Goal: Task Accomplishment & Management: Complete application form

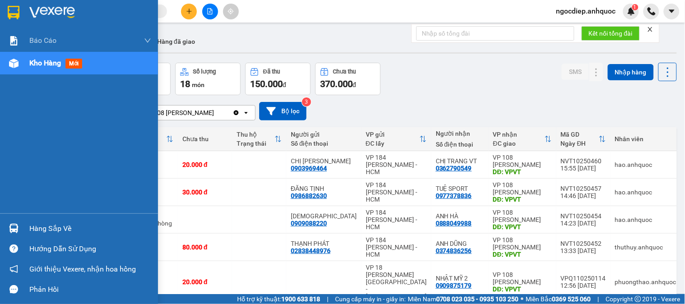
click at [50, 40] on button "Kho gửi" at bounding box center [53, 42] width 37 height 22
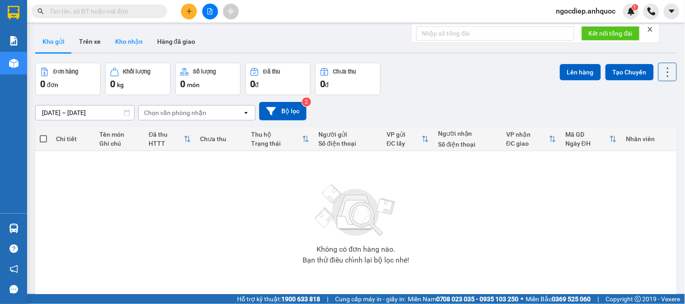
click at [129, 43] on button "Kho nhận" at bounding box center [129, 42] width 42 height 22
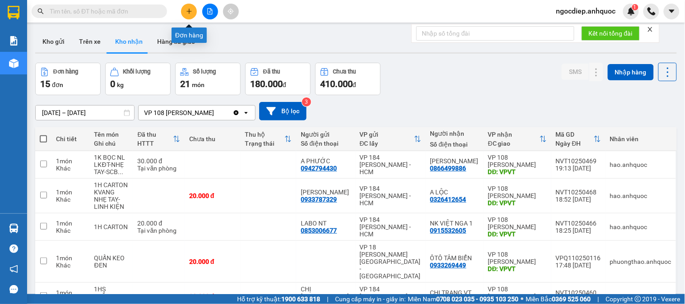
click at [183, 18] on div at bounding box center [210, 12] width 68 height 16
click at [193, 12] on button at bounding box center [189, 12] width 16 height 16
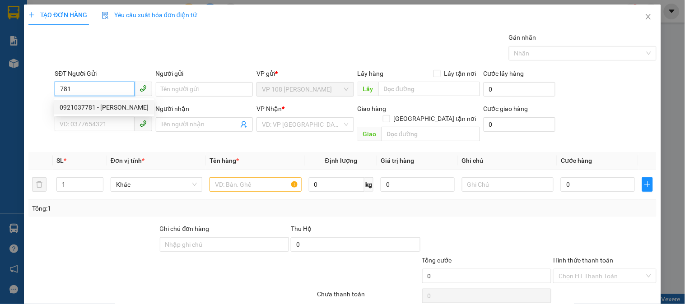
click at [81, 106] on div "0921037781 - ANH TIẾN" at bounding box center [104, 107] width 89 height 10
type input "0921037781"
type input "ANH TIẾN"
type input "0988033595"
type input "TÚ ANH"
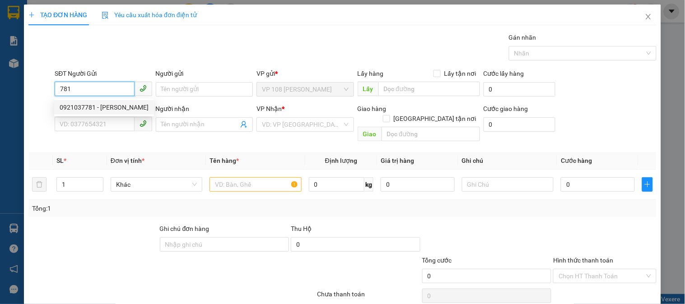
type input "VP NVT"
type input "TM 2/10 THỦY"
type input "30.000"
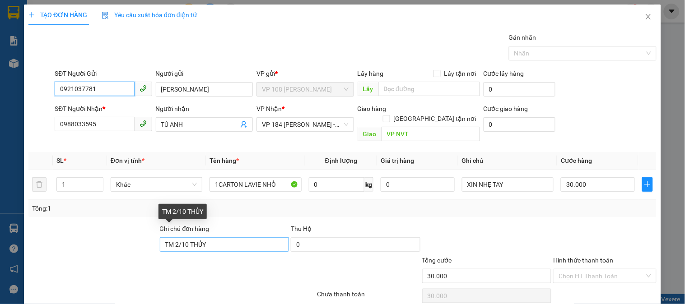
type input "0921037781"
click at [233, 237] on input "TM 2/10 THỦY" at bounding box center [225, 244] width 130 height 14
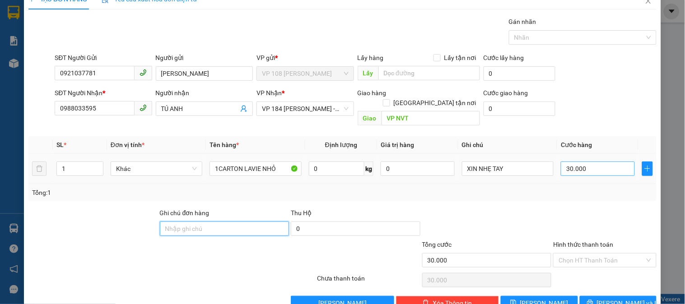
scroll to position [29, 0]
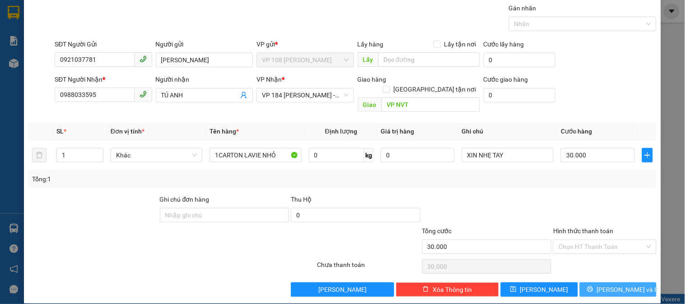
click at [599, 283] on button "Lưu và In" at bounding box center [617, 290] width 77 height 14
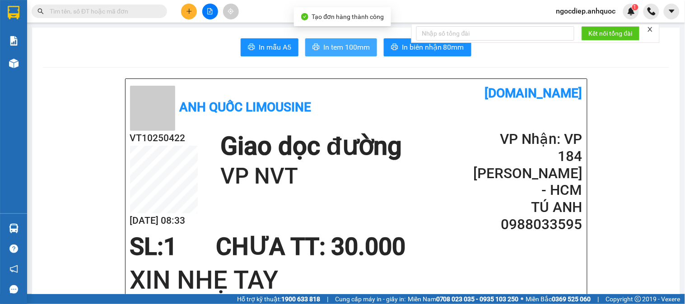
click at [323, 46] on span "In tem 100mm" at bounding box center [346, 47] width 46 height 11
click at [335, 46] on span "In tem 100mm" at bounding box center [346, 47] width 46 height 11
click at [327, 47] on span "In tem 100mm" at bounding box center [346, 47] width 46 height 11
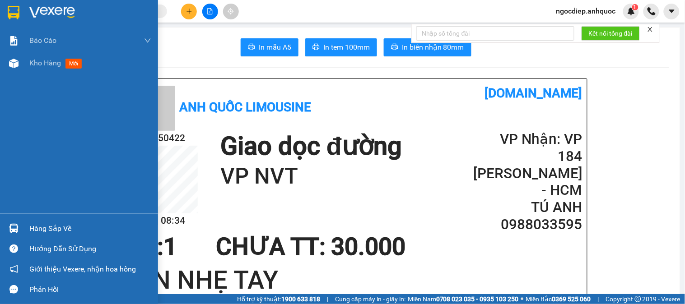
click at [10, 12] on img at bounding box center [14, 13] width 12 height 14
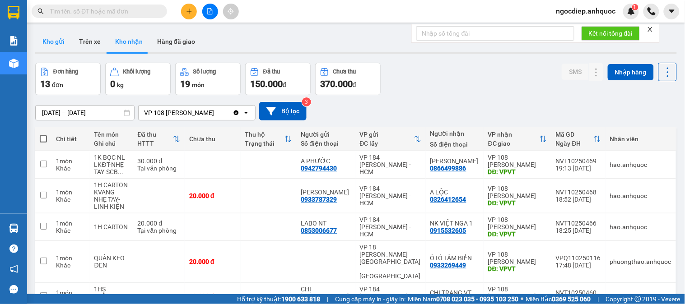
click at [56, 42] on button "Kho gửi" at bounding box center [53, 42] width 37 height 22
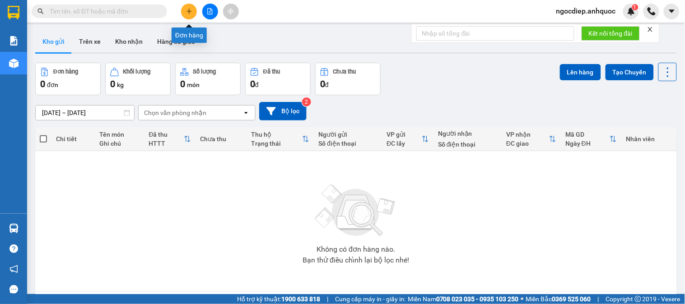
click at [184, 11] on button at bounding box center [189, 12] width 16 height 16
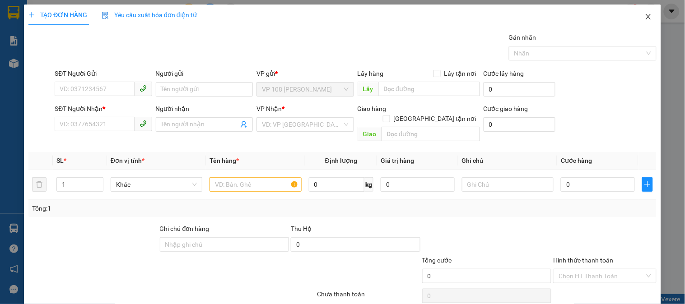
click at [644, 17] on icon "close" at bounding box center [647, 16] width 7 height 7
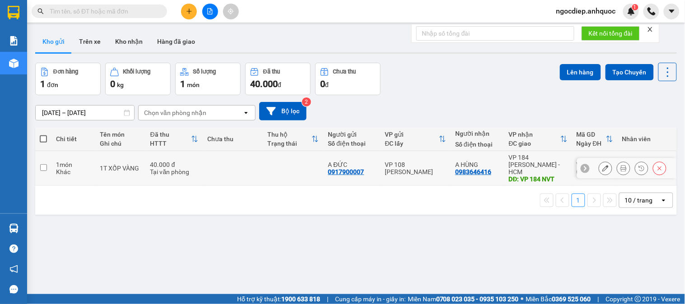
click at [42, 164] on input "checkbox" at bounding box center [43, 167] width 7 height 7
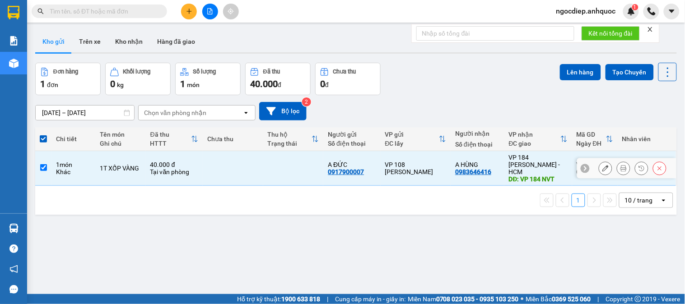
drag, startPoint x: 42, startPoint y: 165, endPoint x: 47, endPoint y: 163, distance: 5.1
click at [42, 164] on input "checkbox" at bounding box center [43, 167] width 7 height 7
checkbox input "false"
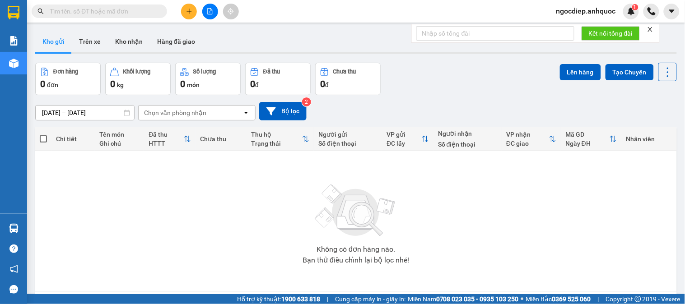
click at [118, 11] on input "text" at bounding box center [103, 11] width 107 height 10
